Goal: Connect with others

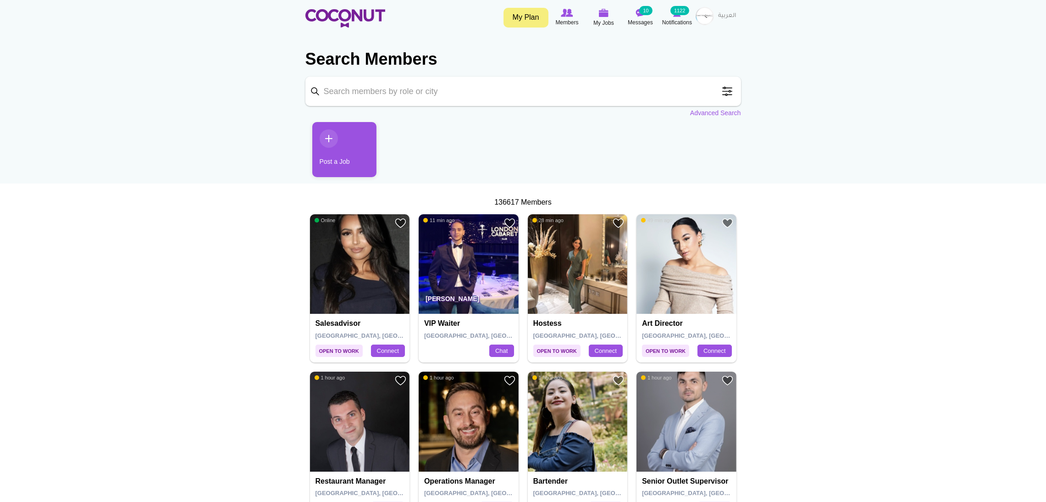
click at [401, 91] on input "Keyword" at bounding box center [523, 91] width 436 height 29
type input "sommelier"
click button "Search" at bounding box center [0, 0] width 0 height 0
click at [708, 111] on link "Advanced Search" at bounding box center [715, 112] width 51 height 9
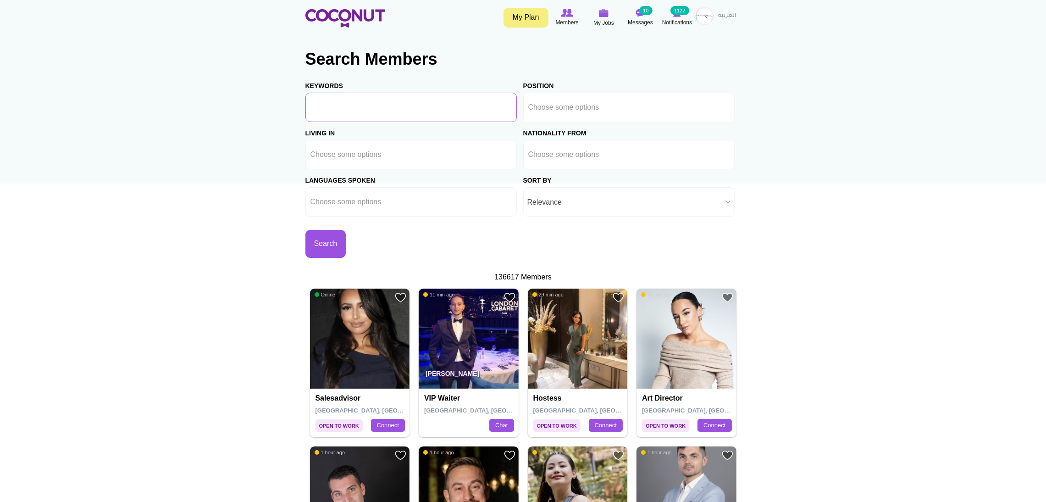
click at [397, 108] on input "Keywords" at bounding box center [410, 107] width 211 height 29
type input "sommelier"
click at [346, 254] on button "Search" at bounding box center [325, 244] width 41 height 28
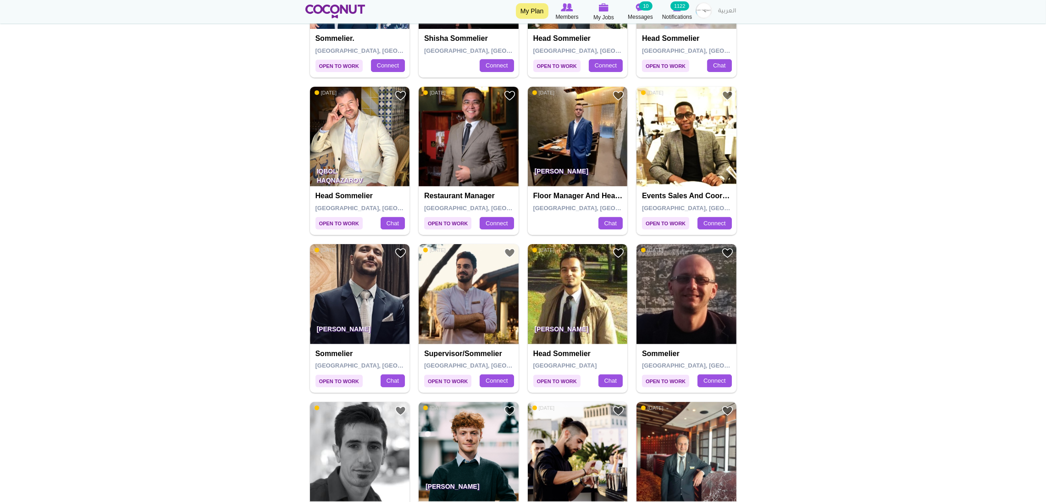
scroll to position [412, 0]
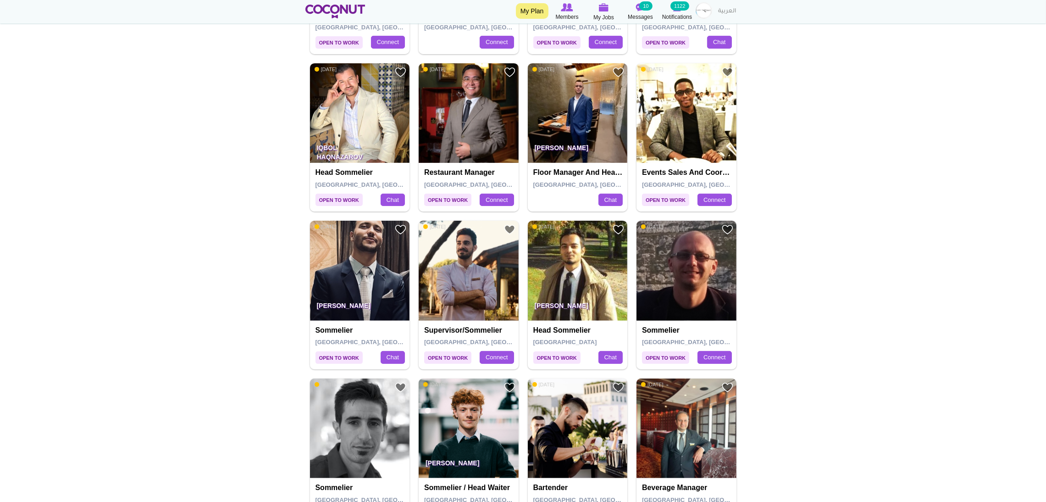
drag, startPoint x: 364, startPoint y: 248, endPoint x: 175, endPoint y: 250, distance: 188.5
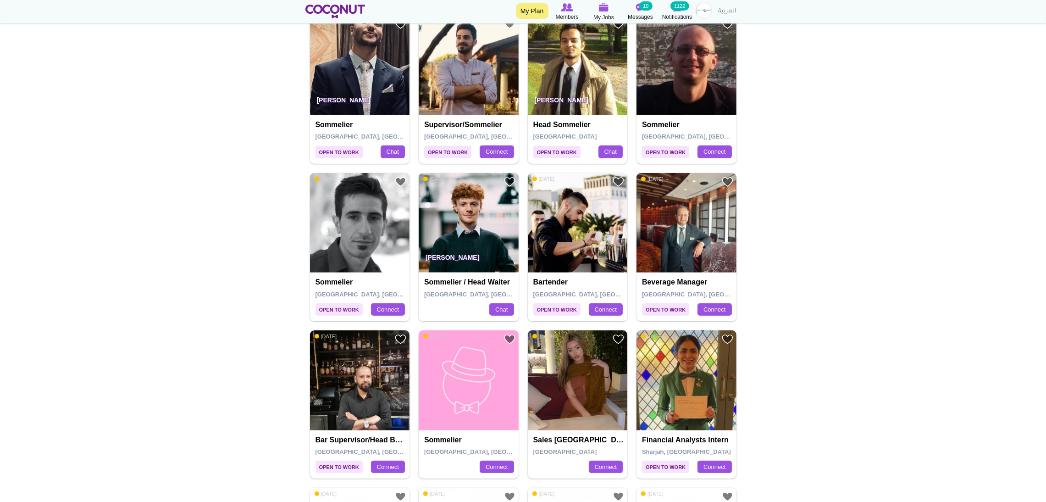
scroll to position [619, 0]
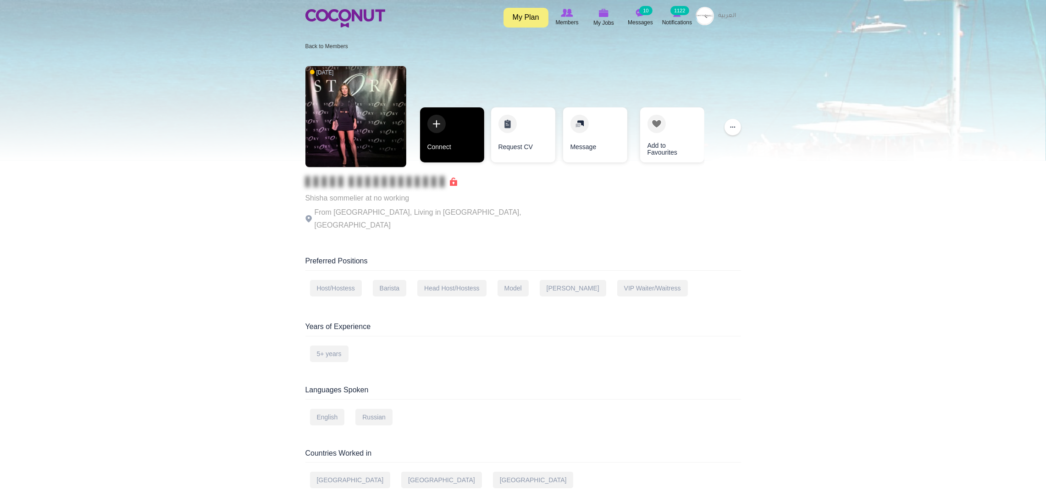
click at [447, 126] on link "Connect" at bounding box center [452, 134] width 64 height 55
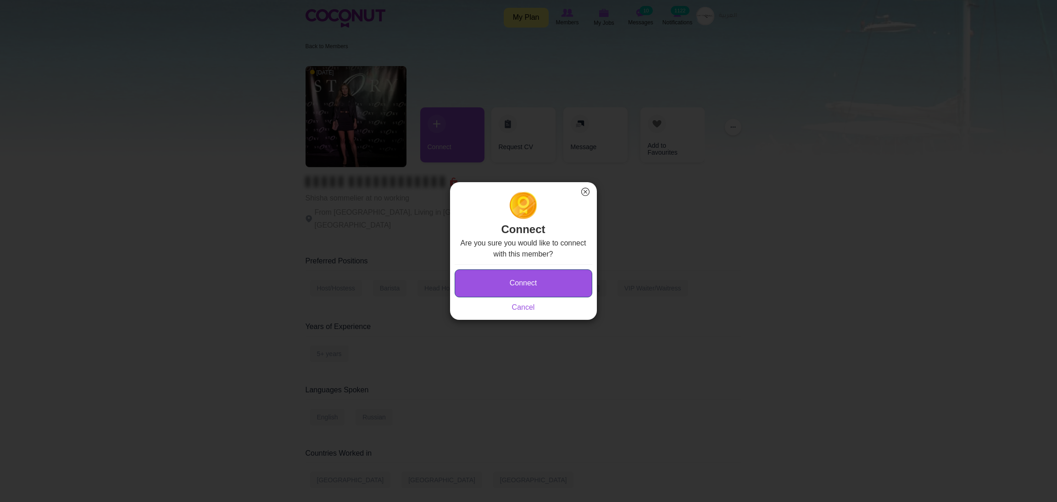
click at [479, 287] on button "Connect" at bounding box center [524, 283] width 138 height 28
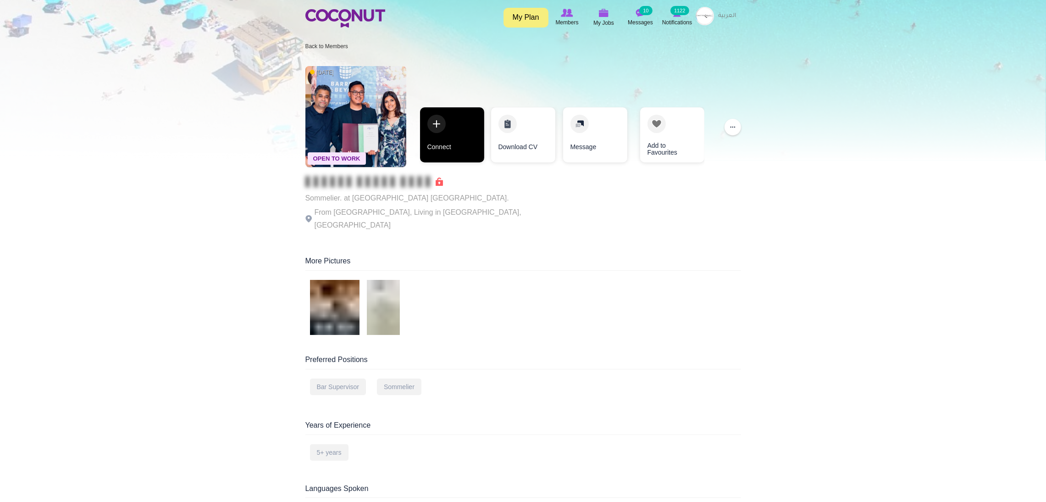
click at [436, 125] on link "Connect" at bounding box center [452, 134] width 64 height 55
click at [450, 136] on link "Connect" at bounding box center [452, 134] width 64 height 55
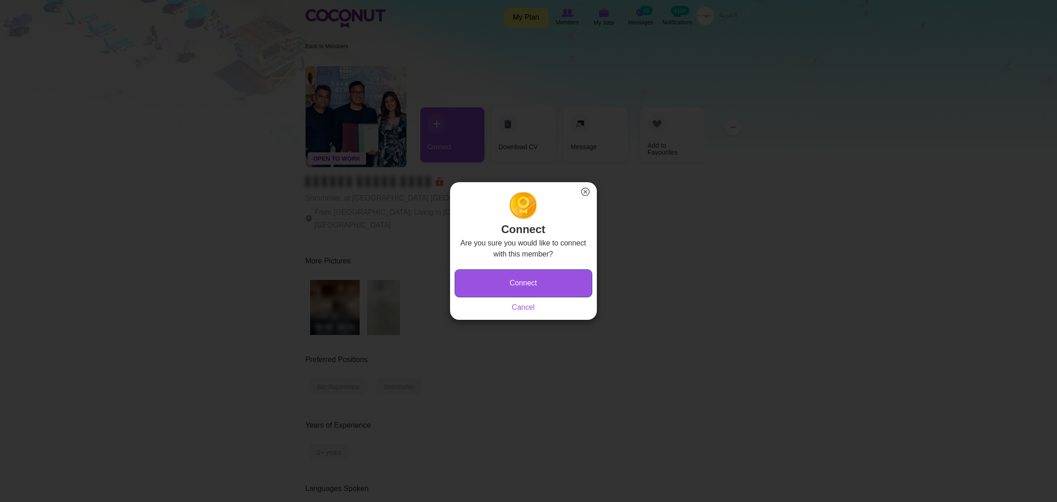
click at [497, 288] on button "Connect" at bounding box center [524, 283] width 138 height 28
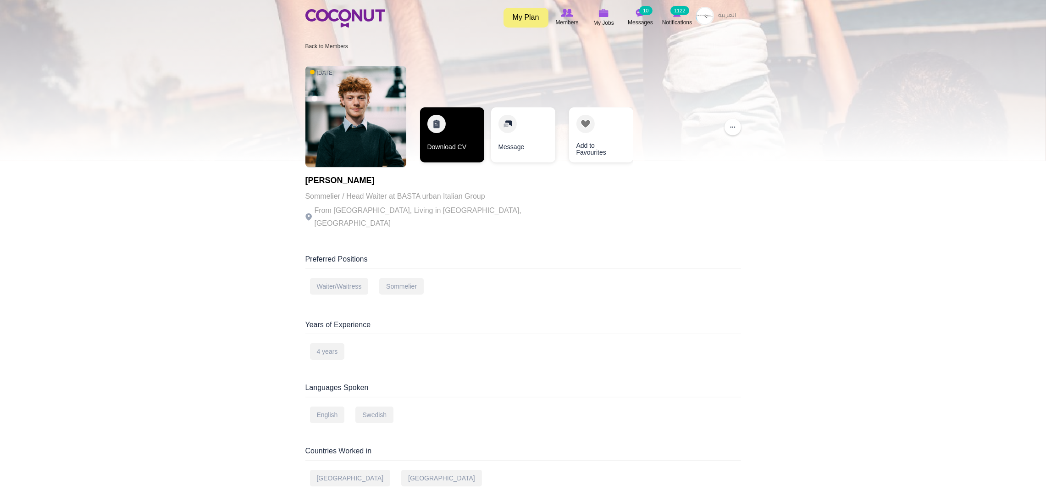
click at [436, 119] on link "Download CV" at bounding box center [452, 134] width 64 height 55
